Goal: Transaction & Acquisition: Purchase product/service

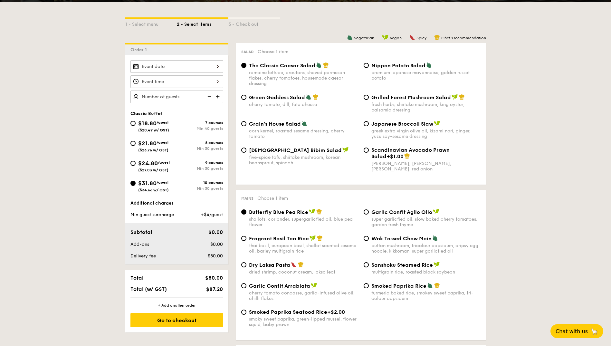
scroll to position [139, 0]
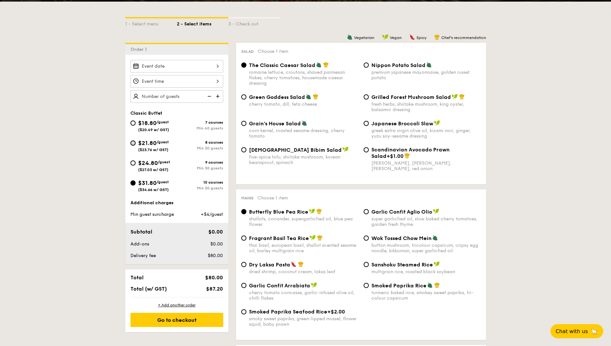
click at [132, 143] on input "$21.80 /guest ($23.76 w/ GST) 8 courses Min 30 guests" at bounding box center [132, 142] width 5 height 5
radio input "true"
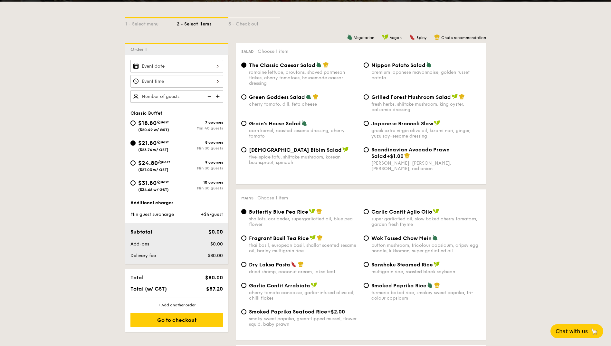
radio input "true"
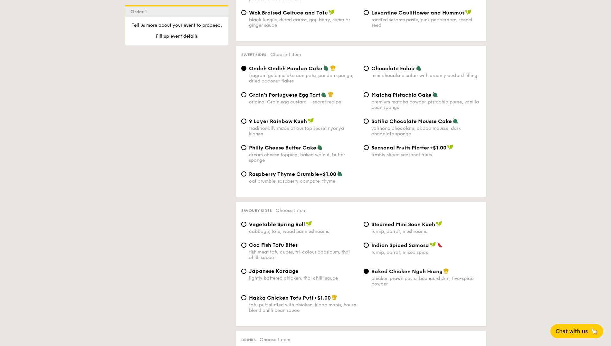
scroll to position [922, 0]
